Goal: Task Accomplishment & Management: Use online tool/utility

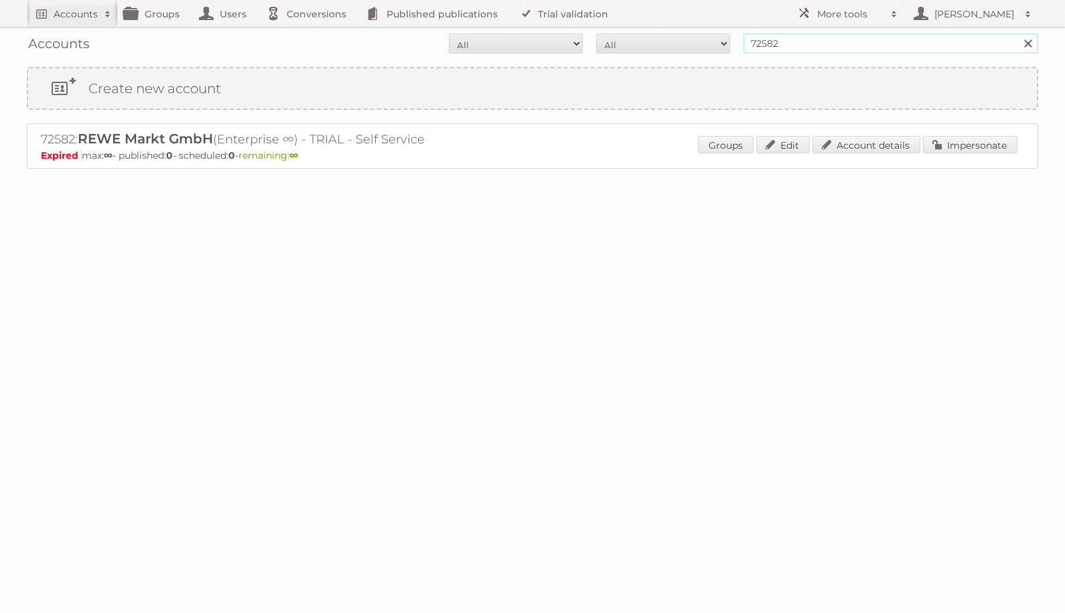
click at [808, 40] on input "72582" at bounding box center [890, 43] width 295 height 20
type input "aldi uk"
click at [1017, 33] on input "Search" at bounding box center [1027, 43] width 20 height 20
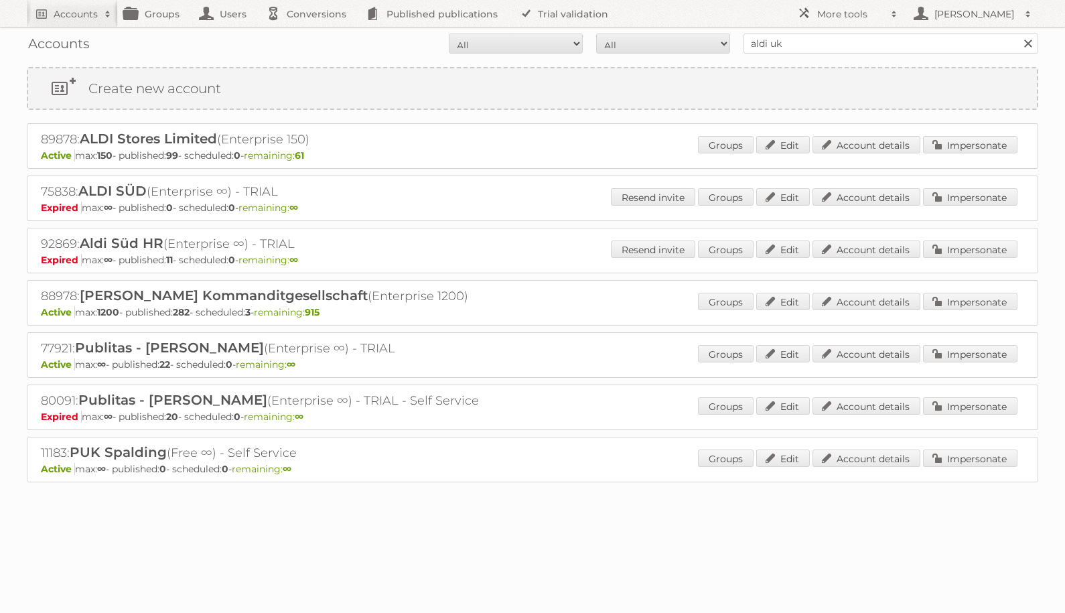
click at [871, 154] on div "Groups Edit Account details Impersonate" at bounding box center [857, 146] width 319 height 20
click at [873, 136] on link "Account details" at bounding box center [866, 144] width 108 height 17
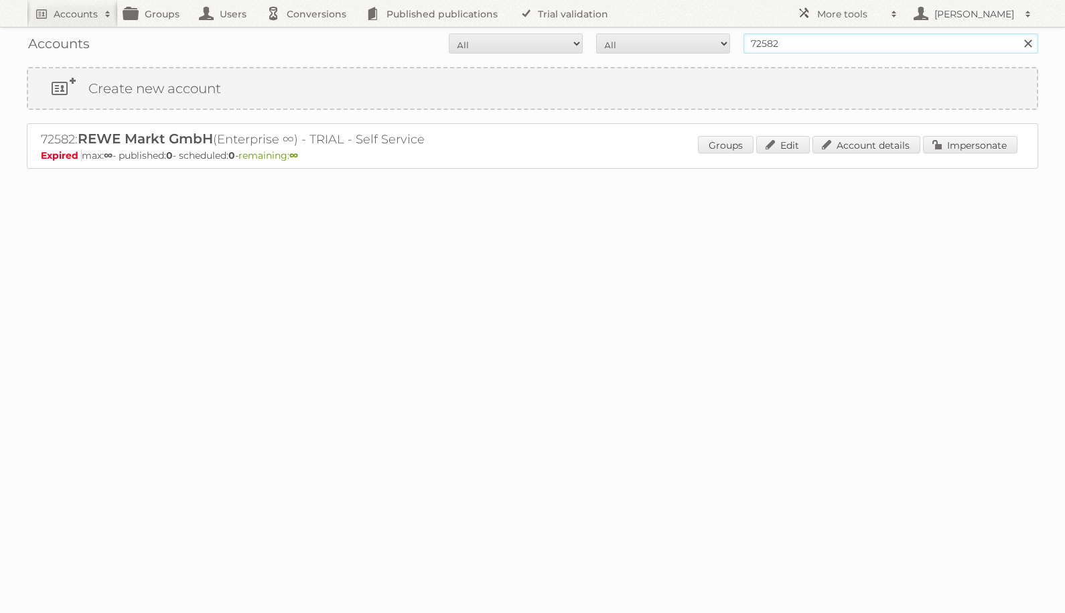
click at [788, 43] on input "72582" at bounding box center [890, 43] width 295 height 20
type input "ict edeka"
click at [1017, 33] on input "Search" at bounding box center [1027, 43] width 20 height 20
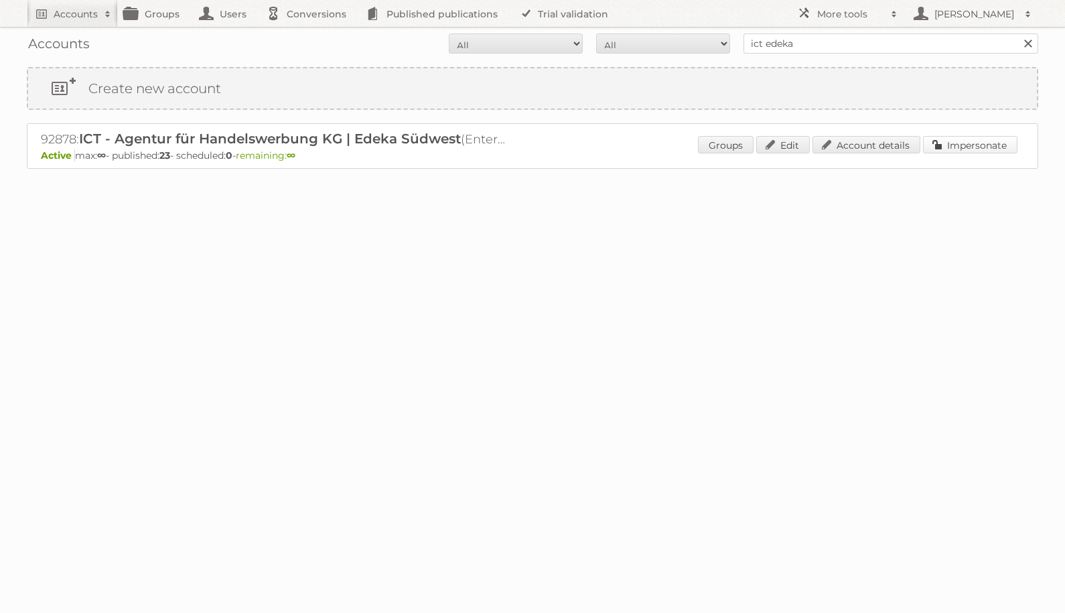
click at [970, 149] on link "Impersonate" at bounding box center [970, 144] width 94 height 17
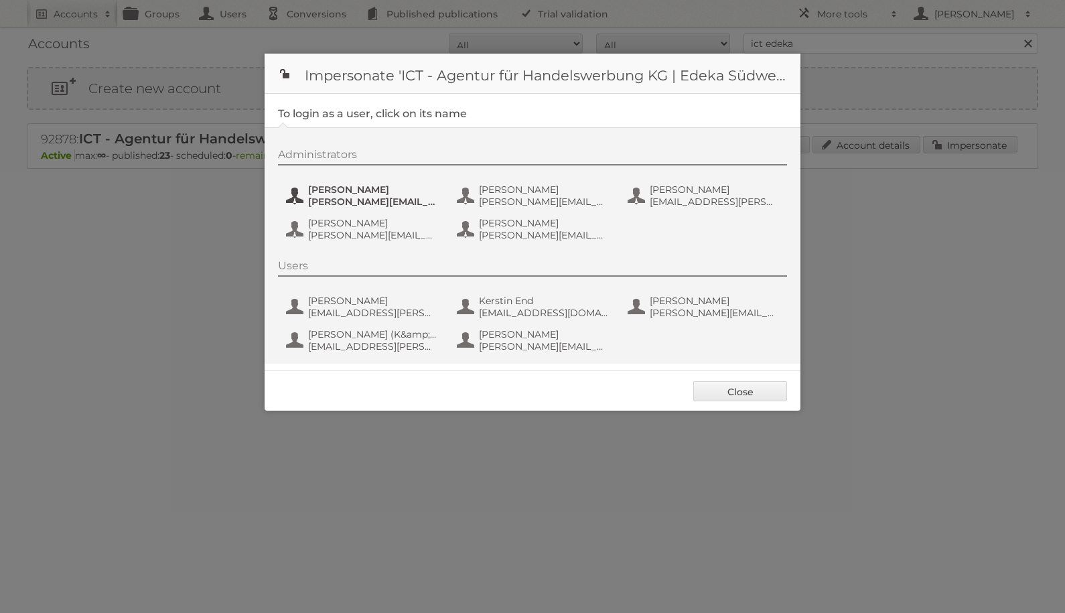
click at [327, 196] on span "[PERSON_NAME][EMAIL_ADDRESS][PERSON_NAME][DOMAIN_NAME]" at bounding box center [373, 202] width 130 height 12
